Goal: Information Seeking & Learning: Learn about a topic

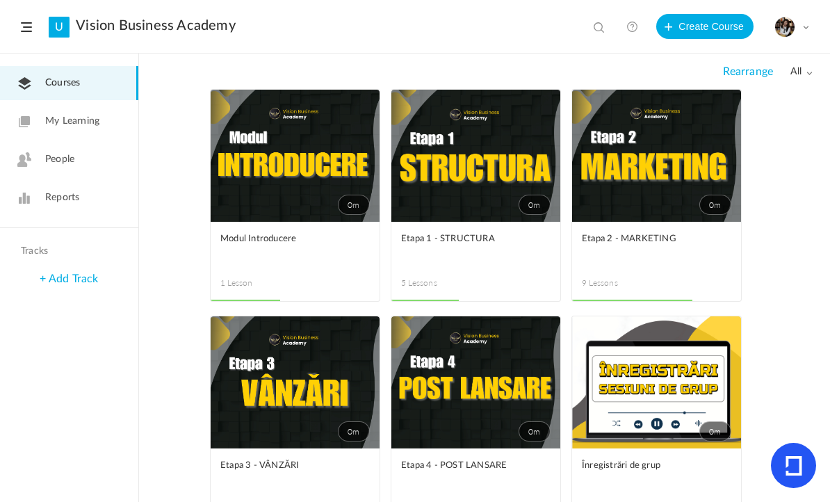
click at [442, 172] on link "0m" at bounding box center [476, 156] width 169 height 132
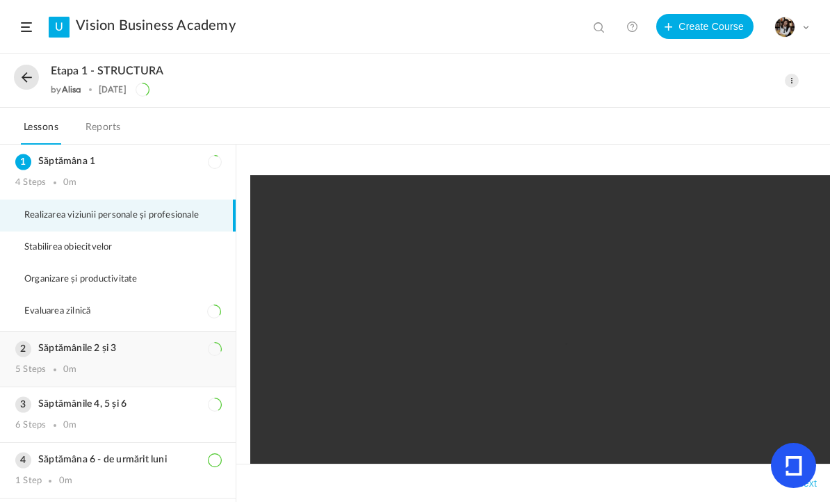
click at [104, 370] on div "Săptămânile 2 și 3 5 Steps 0m" at bounding box center [118, 359] width 236 height 55
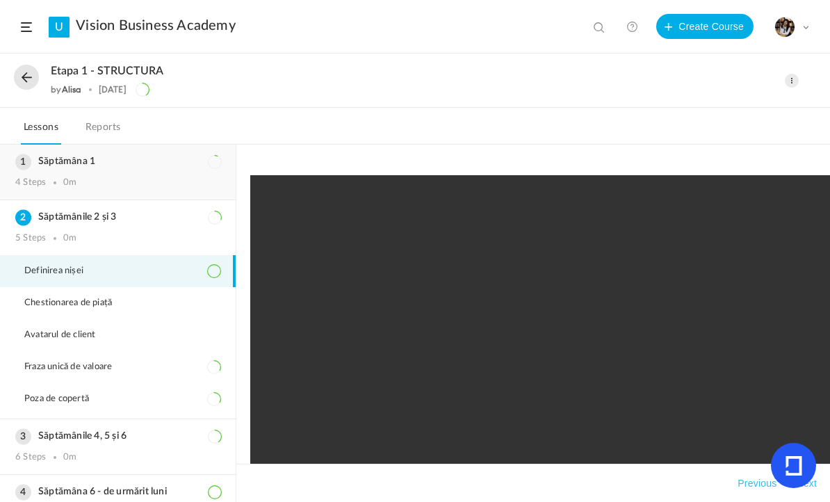
click at [92, 156] on h3 "Săptămâna 1" at bounding box center [117, 162] width 205 height 12
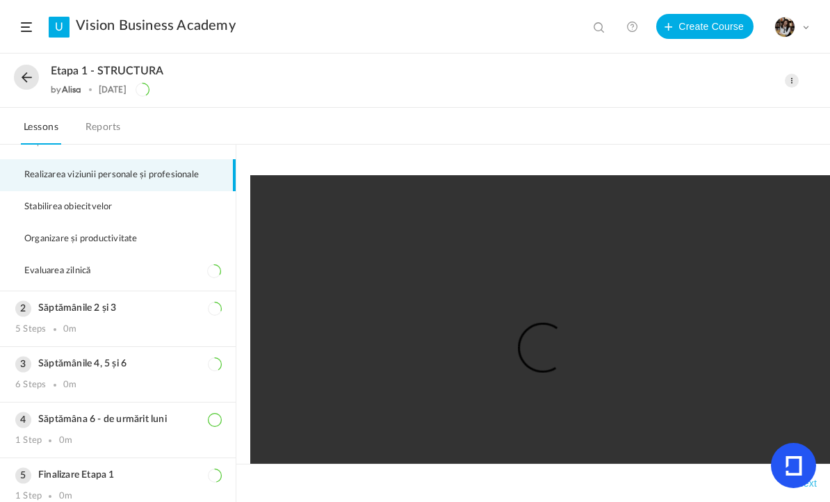
scroll to position [51, 0]
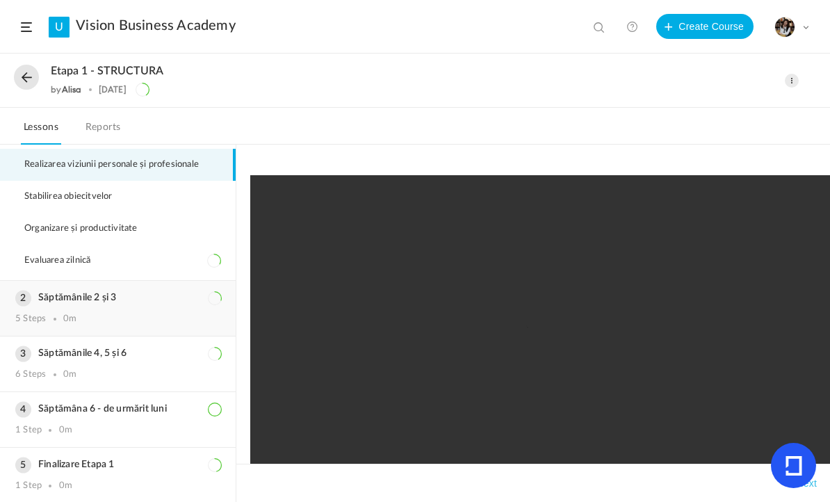
click at [79, 300] on div "Săptămânile 2 și 3 5 Steps 0m" at bounding box center [118, 308] width 236 height 55
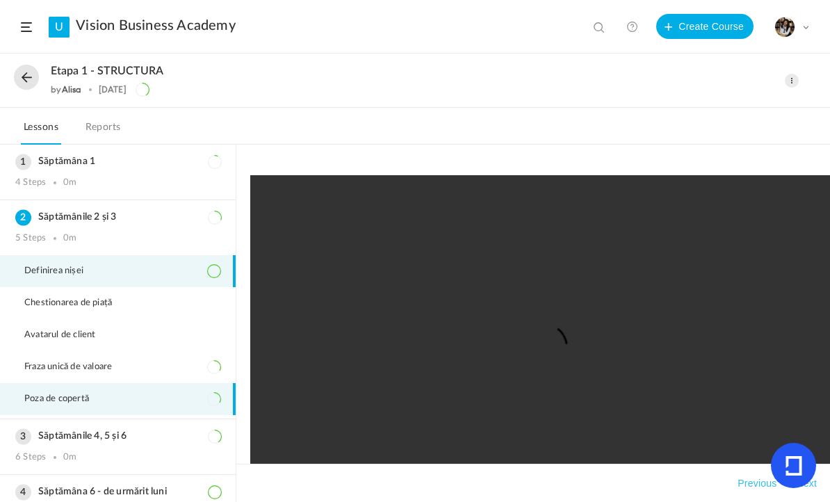
scroll to position [75, 0]
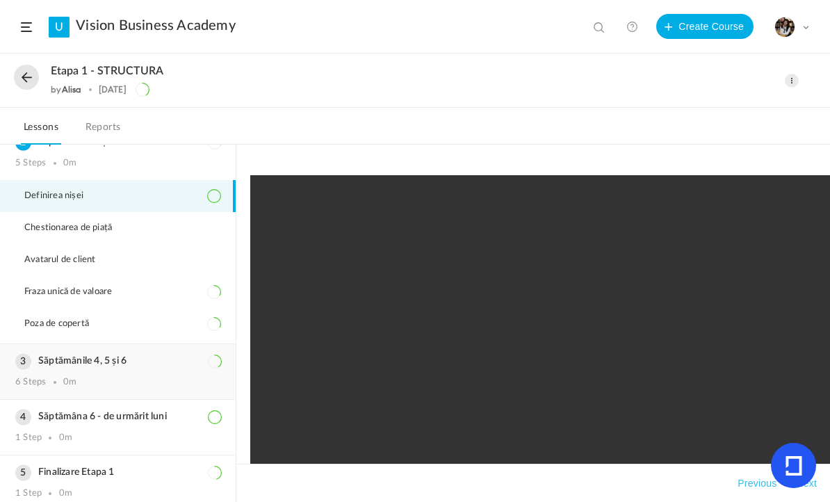
click at [111, 375] on div "Săptămânile 4, 5 și 6 6 Steps 0m" at bounding box center [118, 371] width 236 height 55
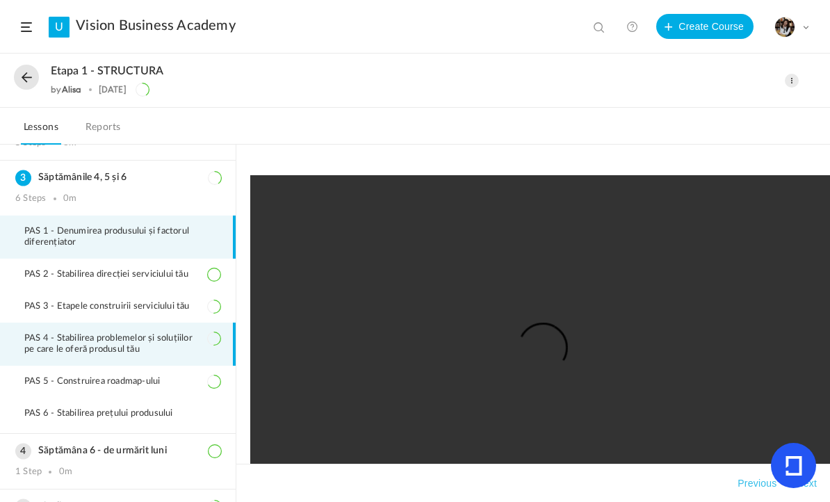
scroll to position [138, 0]
